Goal: Information Seeking & Learning: Learn about a topic

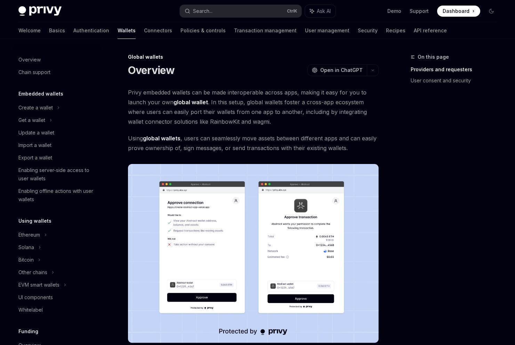
scroll to position [256, 0]
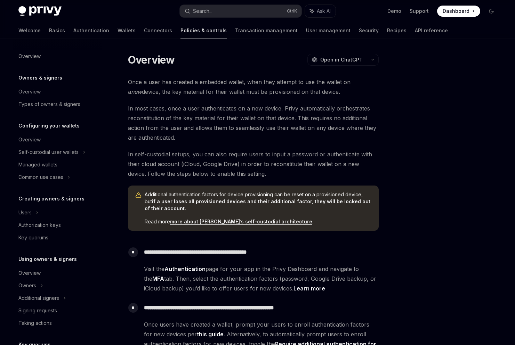
click at [388, 133] on div "Overview OpenAI Open in ChatGPT OpenAI Open in ChatGPT Once a user has created …" at bounding box center [257, 265] width 489 height 452
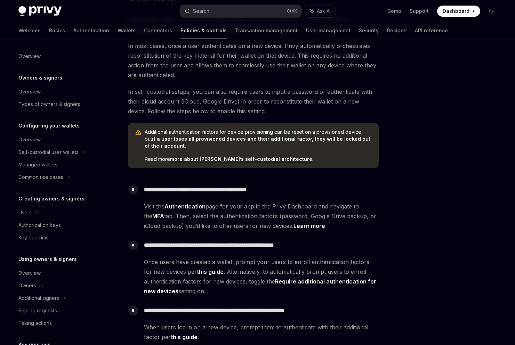
scroll to position [146, 0]
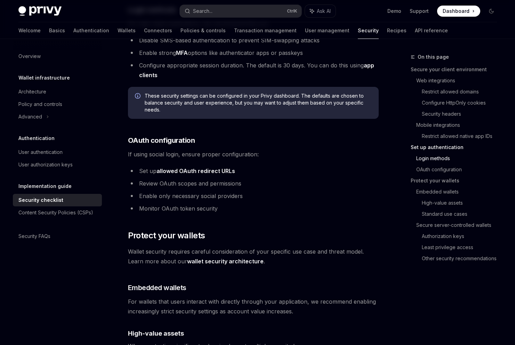
scroll to position [680, 0]
